Goal: Task Accomplishment & Management: Manage account settings

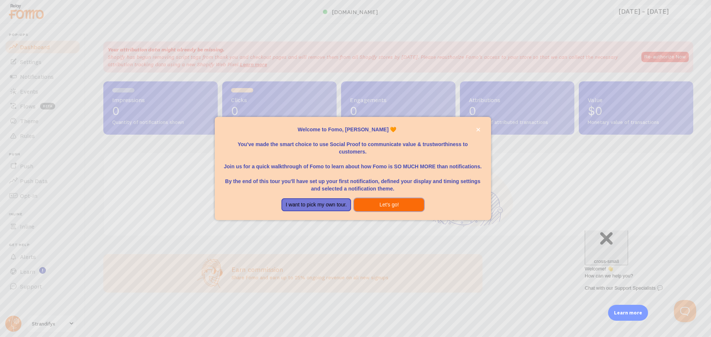
click at [386, 207] on button "Let's go!" at bounding box center [389, 204] width 70 height 13
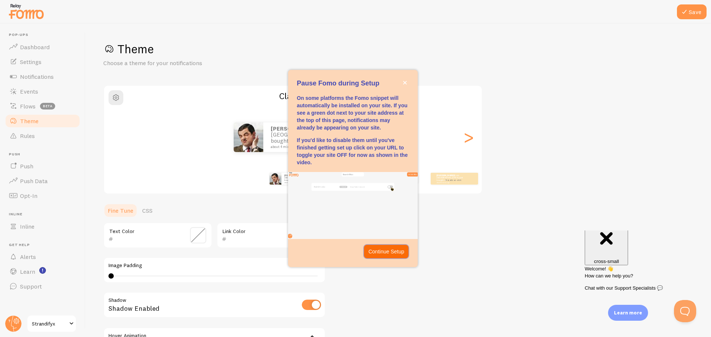
click at [384, 252] on p "Continue Setup" at bounding box center [386, 251] width 36 height 7
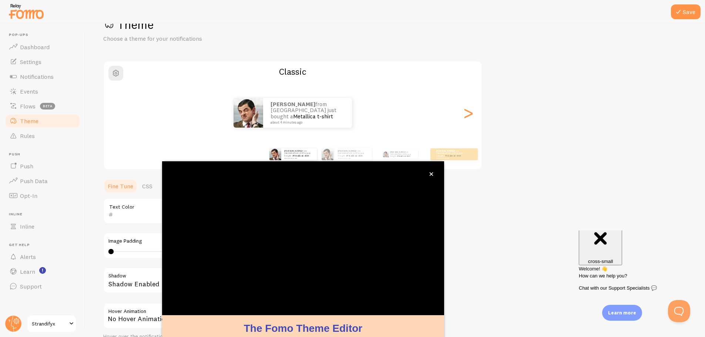
scroll to position [30, 0]
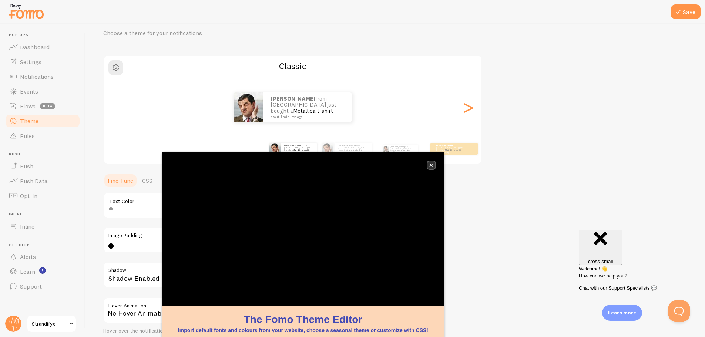
click at [431, 164] on button "close," at bounding box center [432, 165] width 8 height 8
click at [430, 162] on button "close," at bounding box center [432, 165] width 8 height 8
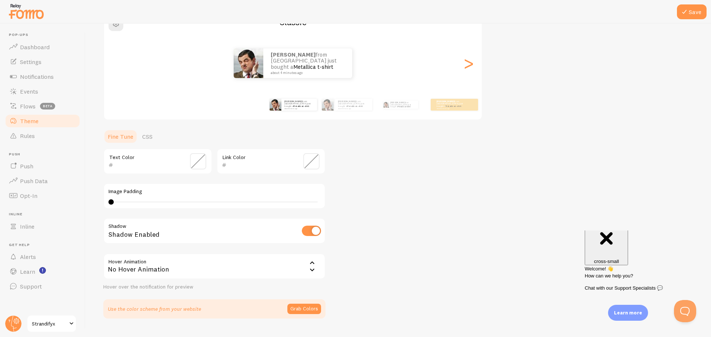
scroll to position [91, 0]
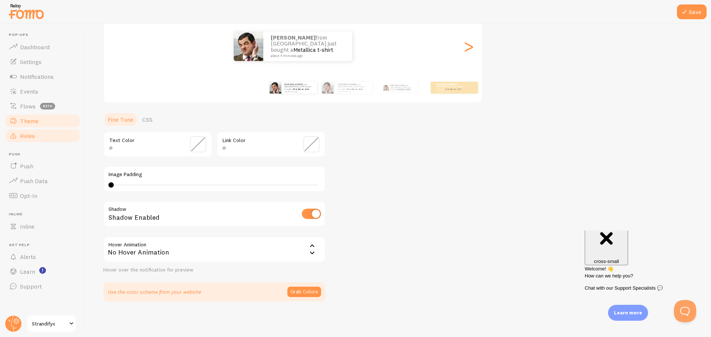
click at [32, 134] on span "Rules" at bounding box center [27, 135] width 15 height 7
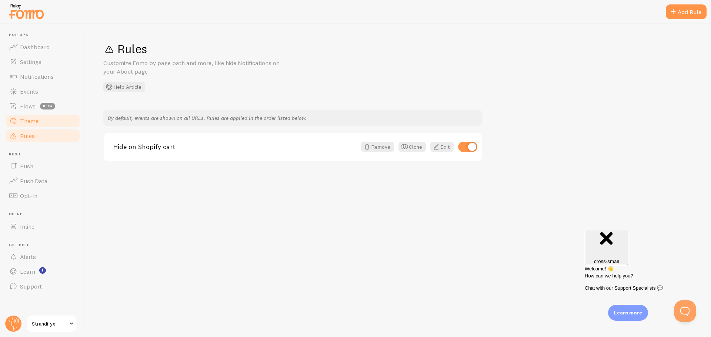
click at [50, 126] on link "Theme" at bounding box center [42, 121] width 76 height 15
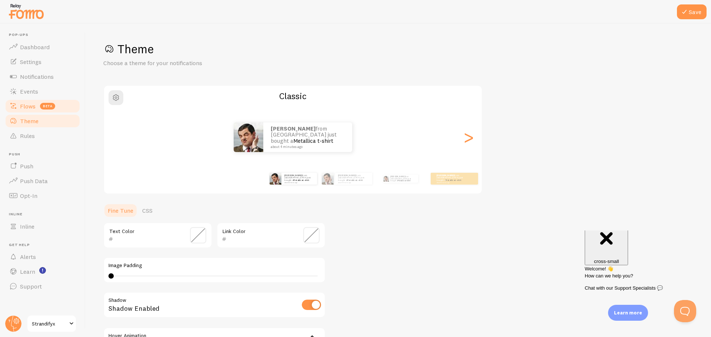
click at [22, 107] on span "Flows" at bounding box center [28, 106] width 16 height 7
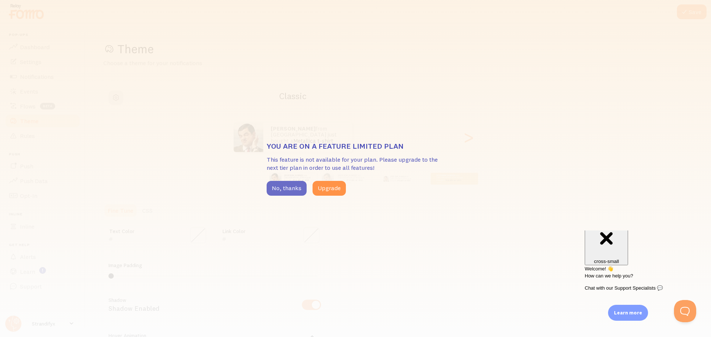
click at [293, 190] on button "No, thanks" at bounding box center [287, 188] width 40 height 15
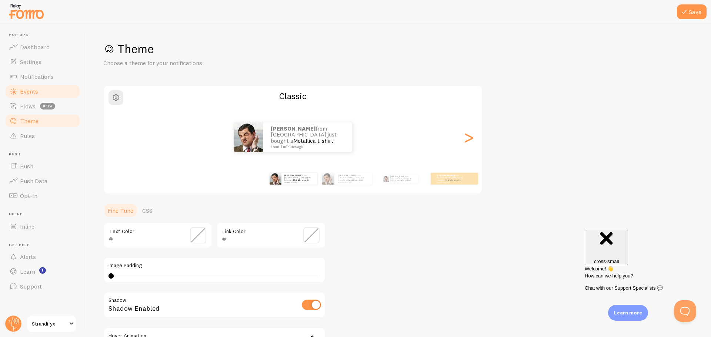
click at [25, 92] on span "Events" at bounding box center [29, 91] width 18 height 7
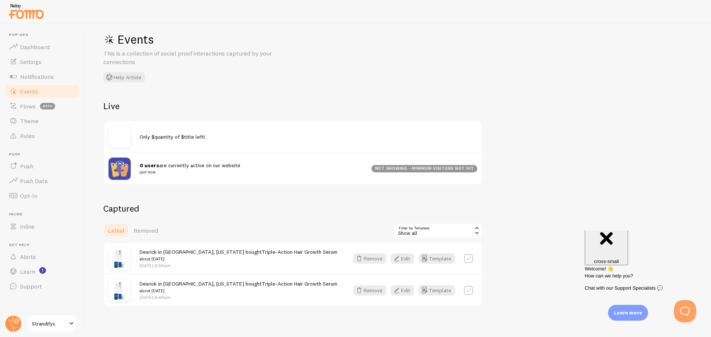
scroll to position [15, 0]
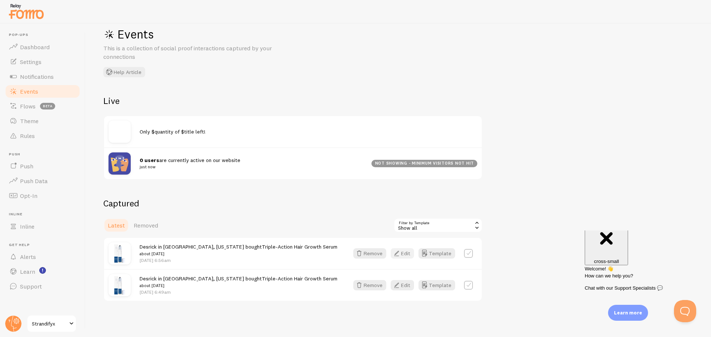
click at [404, 255] on button "Edit" at bounding box center [402, 253] width 23 height 10
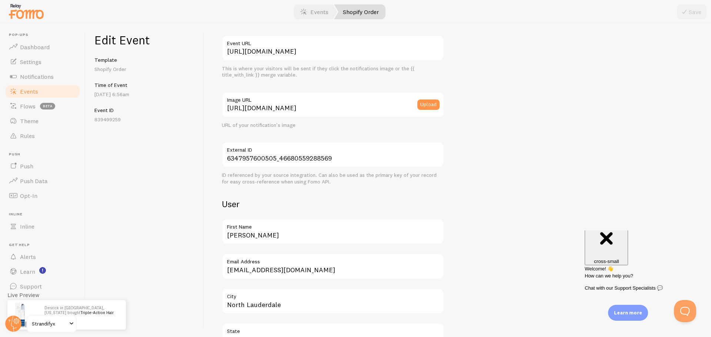
scroll to position [111, 0]
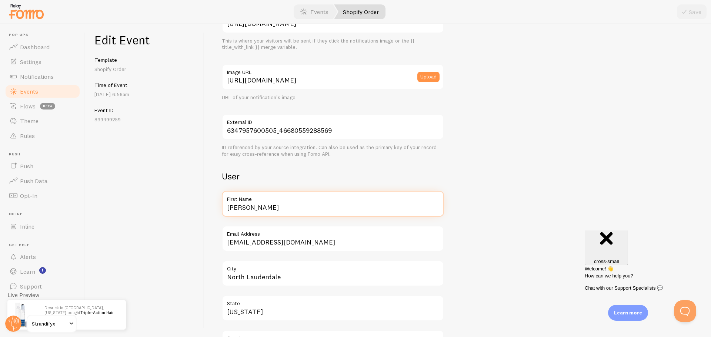
drag, startPoint x: 263, startPoint y: 210, endPoint x: 227, endPoint y: 215, distance: 36.0
click at [227, 215] on input "[PERSON_NAME]" at bounding box center [333, 204] width 222 height 26
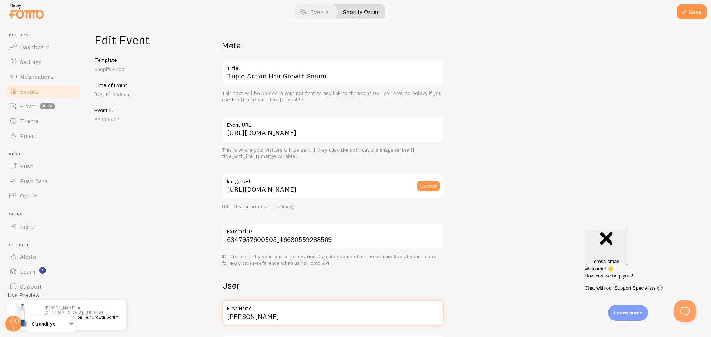
scroll to position [0, 0]
type input "[PERSON_NAME]"
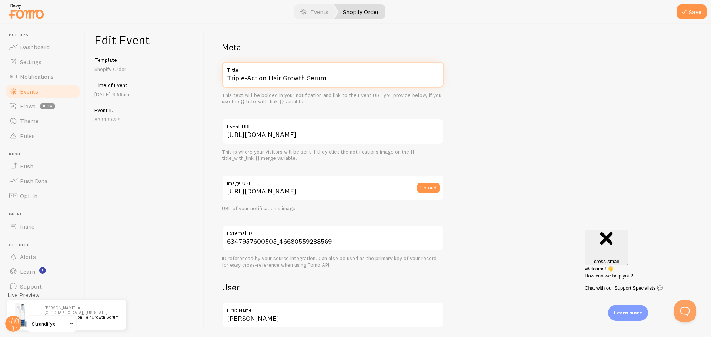
click at [247, 77] on input "Triple-Action Hair Growth Serum" at bounding box center [333, 75] width 222 height 26
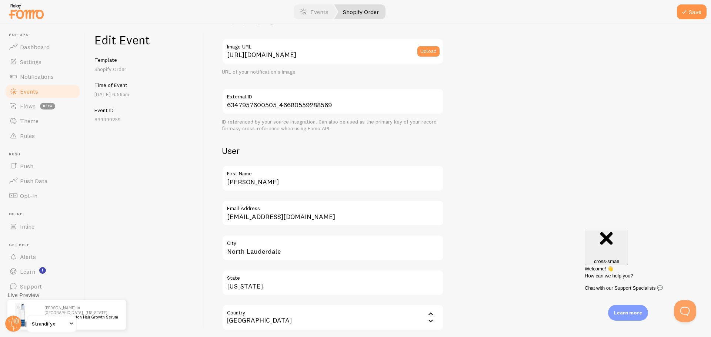
scroll to position [148, 0]
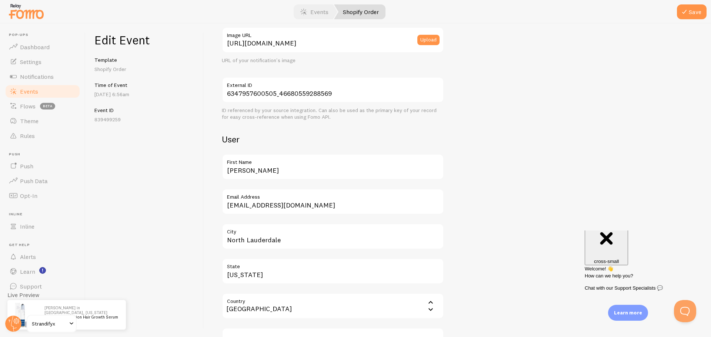
type input "Triple Action Hair Growth Serum"
click at [263, 204] on input "[EMAIL_ADDRESS][DOMAIN_NAME]" at bounding box center [333, 202] width 222 height 26
drag, startPoint x: 252, startPoint y: 206, endPoint x: 208, endPoint y: 205, distance: 44.1
click at [208, 205] on div "Meta Triple Action Hair Growth Serum Title This text will be bolded in your not…" at bounding box center [457, 181] width 507 height 314
type input "[EMAIL_ADDRESS][DOMAIN_NAME]"
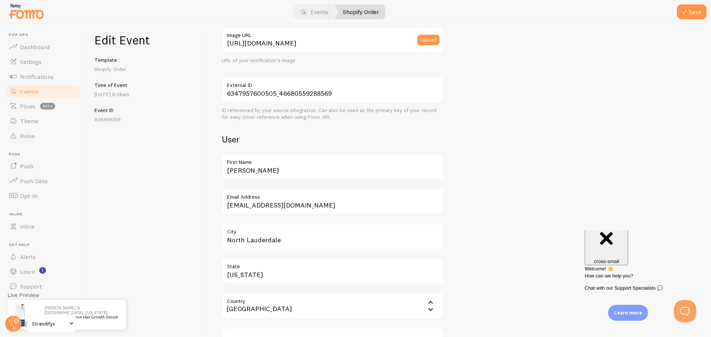
click at [40, 51] on link "Dashboard" at bounding box center [42, 47] width 76 height 15
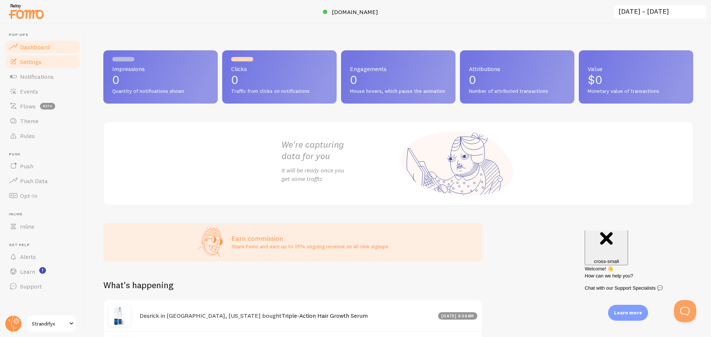
click at [41, 64] on span "Settings" at bounding box center [30, 61] width 21 height 7
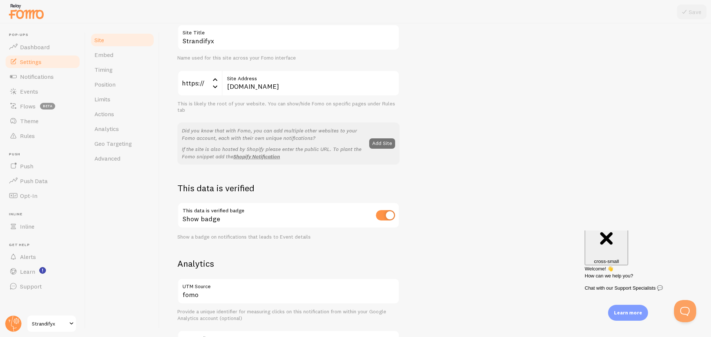
scroll to position [111, 0]
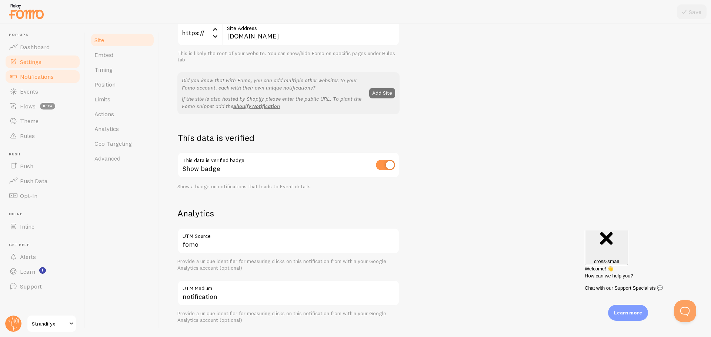
click at [44, 76] on span "Notifications" at bounding box center [37, 76] width 34 height 7
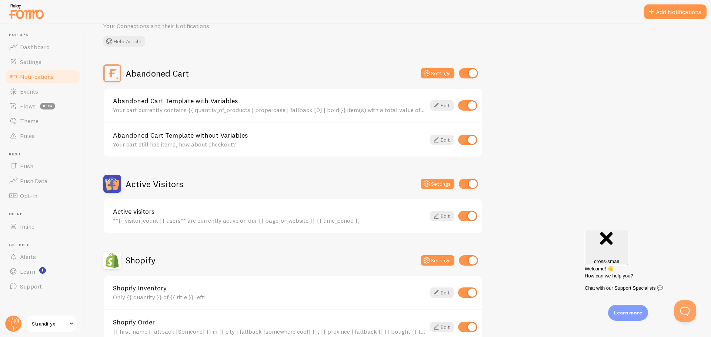
scroll to position [74, 0]
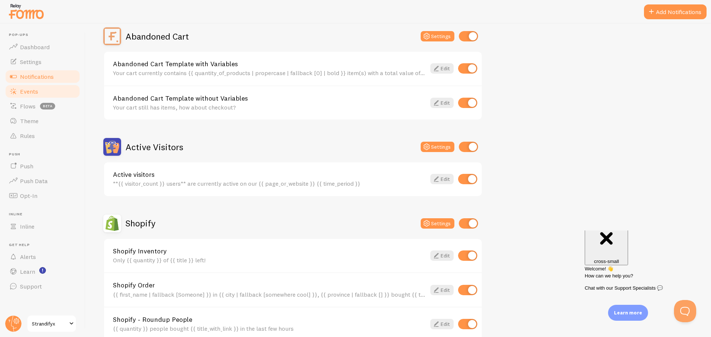
click at [20, 88] on span "Events" at bounding box center [29, 91] width 18 height 7
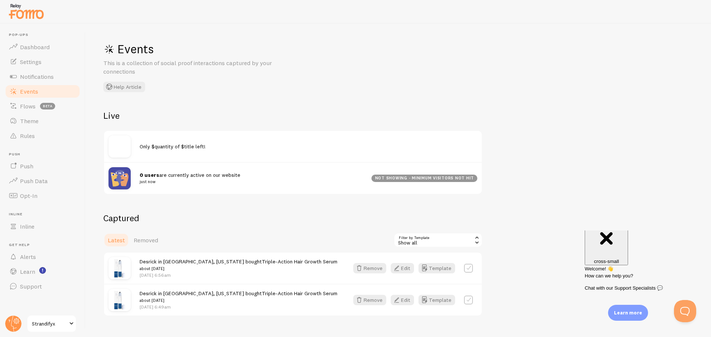
click at [74, 324] on span at bounding box center [71, 324] width 9 height 9
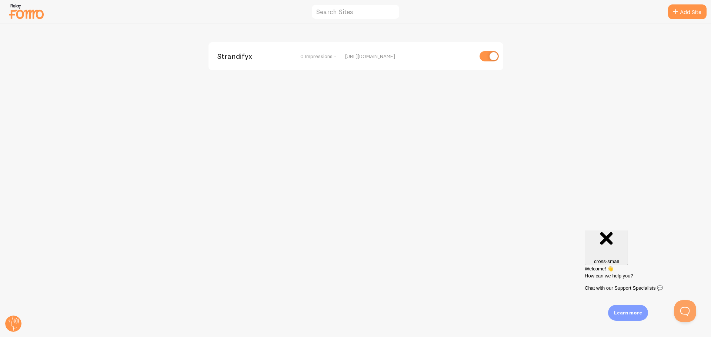
click at [485, 59] on input "checkbox" at bounding box center [488, 56] width 19 height 10
checkbox input "false"
